Goal: Navigation & Orientation: Find specific page/section

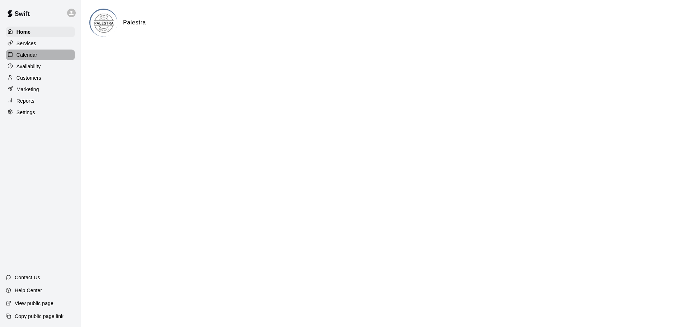
click at [28, 54] on p "Calendar" at bounding box center [27, 54] width 21 height 7
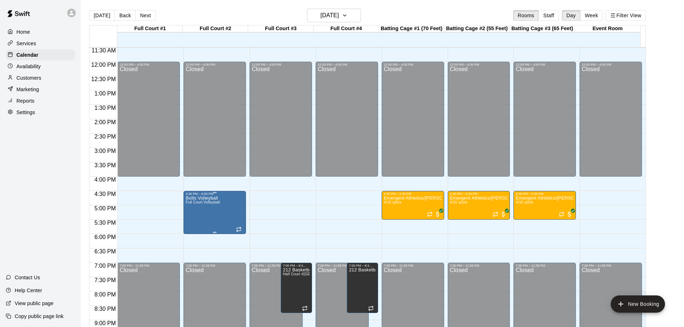
scroll to position [295, 0]
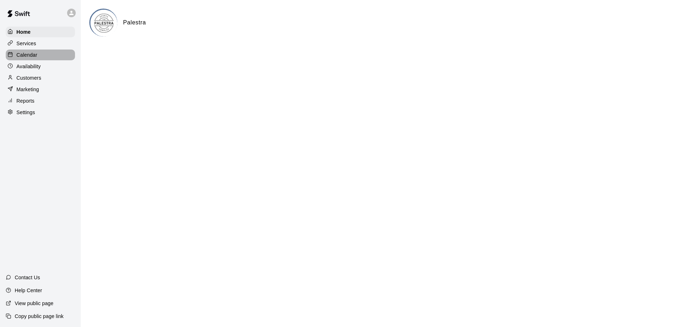
click at [37, 58] on p "Calendar" at bounding box center [27, 54] width 21 height 7
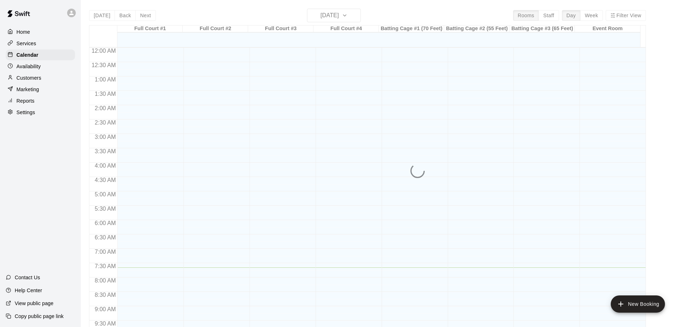
scroll to position [220, 0]
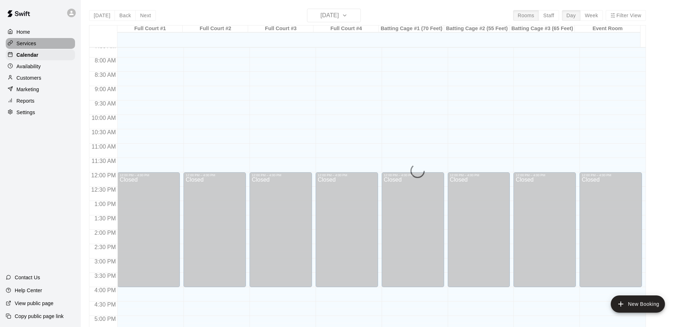
click at [36, 40] on p "Services" at bounding box center [27, 43] width 20 height 7
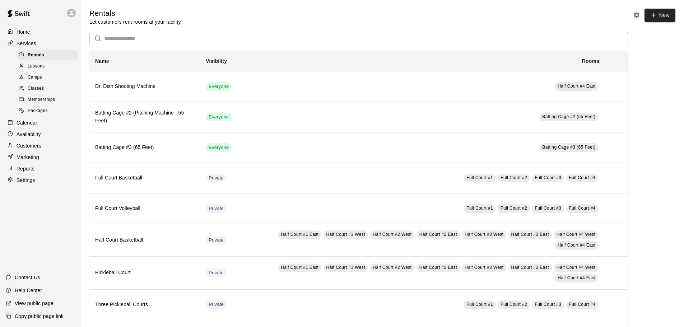
click at [40, 149] on p "Customers" at bounding box center [29, 145] width 25 height 7
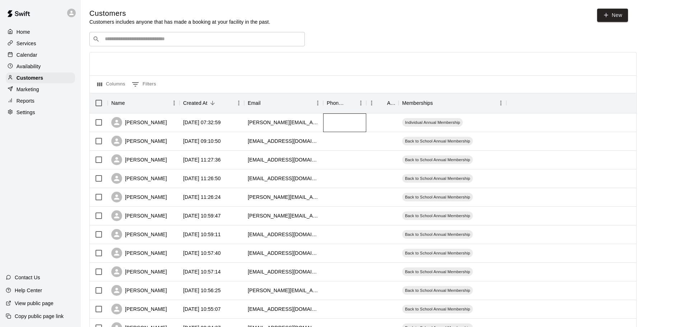
click at [324, 124] on div at bounding box center [344, 122] width 43 height 19
